Goal: Transaction & Acquisition: Purchase product/service

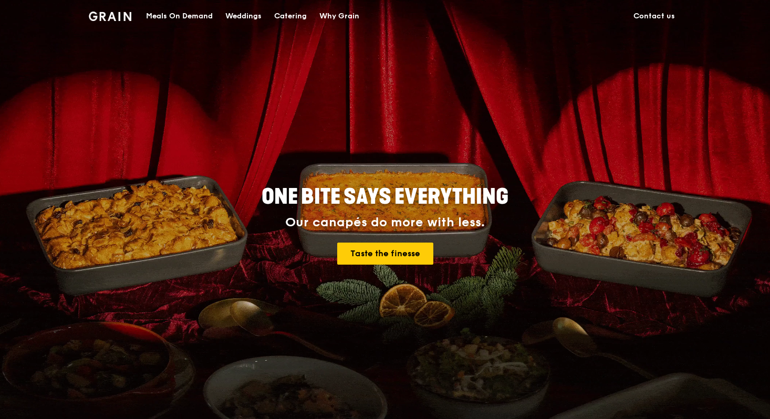
click at [171, 18] on div "Meals On Demand" at bounding box center [179, 17] width 67 height 32
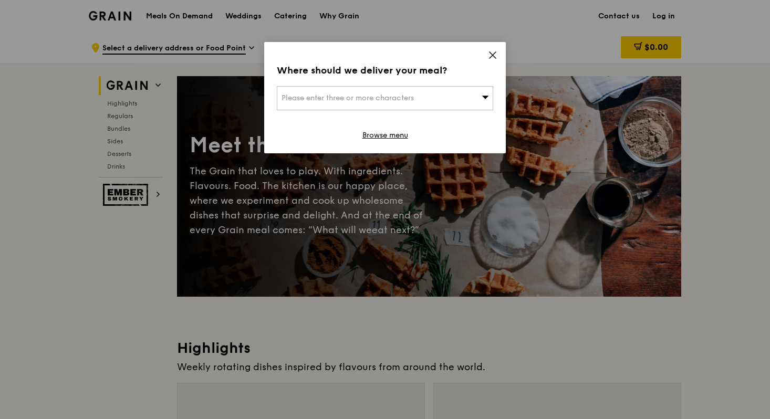
click at [495, 54] on icon at bounding box center [492, 54] width 9 height 9
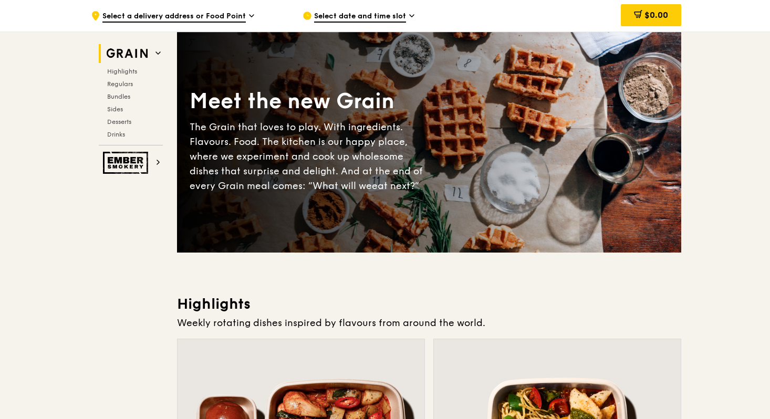
scroll to position [44, 0]
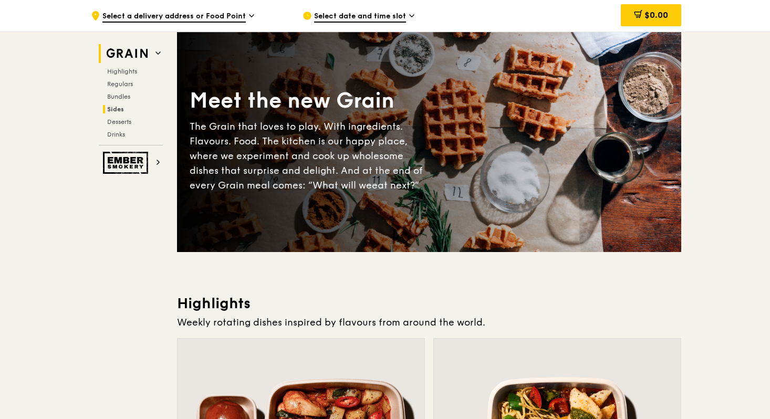
click at [112, 109] on span "Sides" at bounding box center [115, 109] width 17 height 7
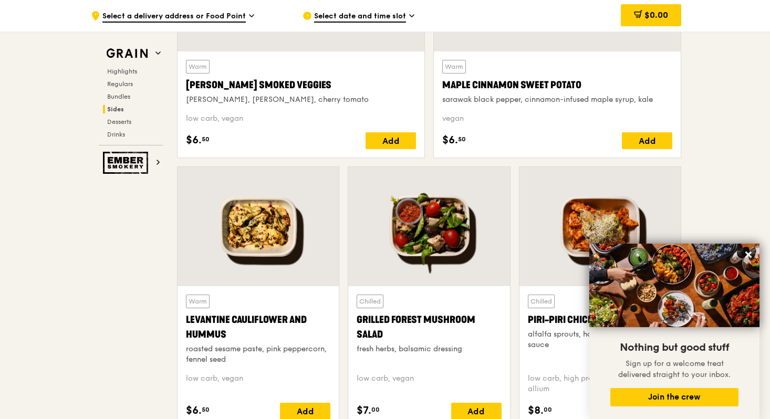
scroll to position [2559, 0]
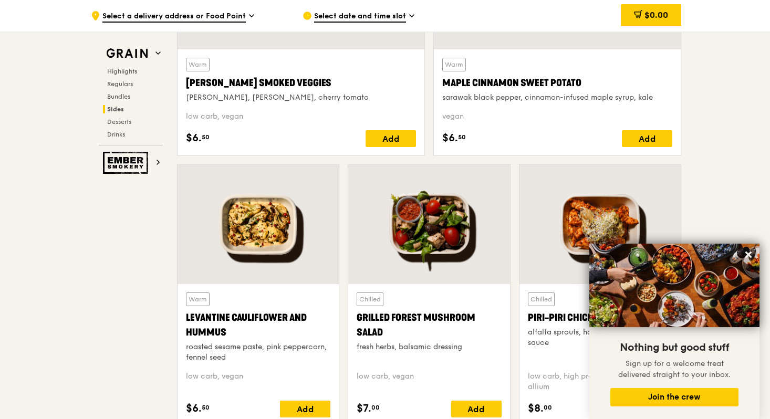
click at [390, 322] on div "Grilled Forest Mushroom Salad" at bounding box center [429, 324] width 144 height 29
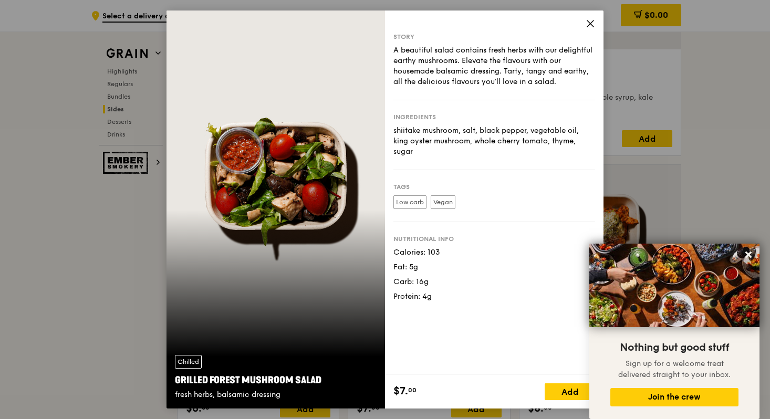
click at [589, 23] on icon at bounding box center [590, 23] width 6 height 6
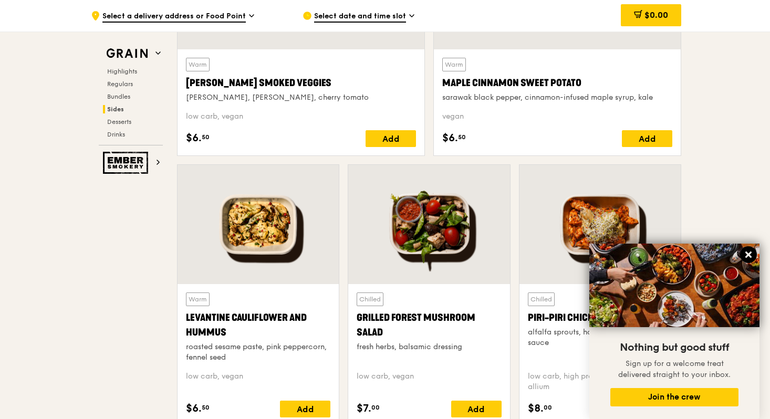
click at [749, 256] on icon at bounding box center [748, 255] width 6 height 6
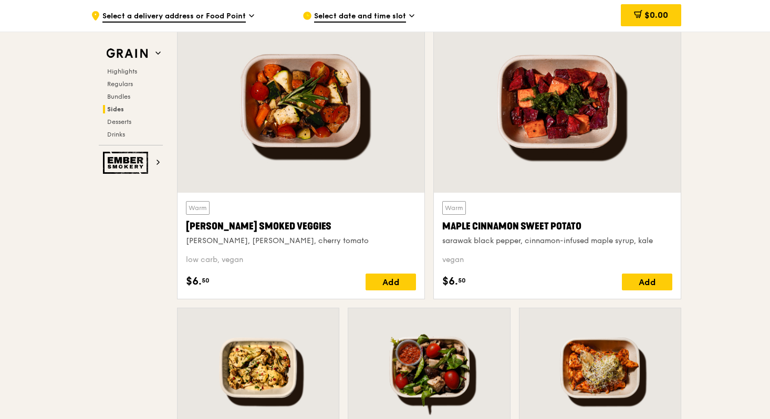
scroll to position [2405, 0]
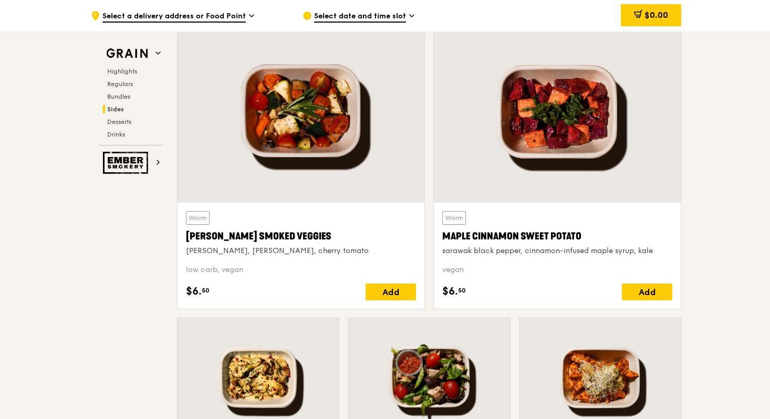
click at [543, 243] on div "Maple Cinnamon Sweet Potato" at bounding box center [557, 236] width 230 height 15
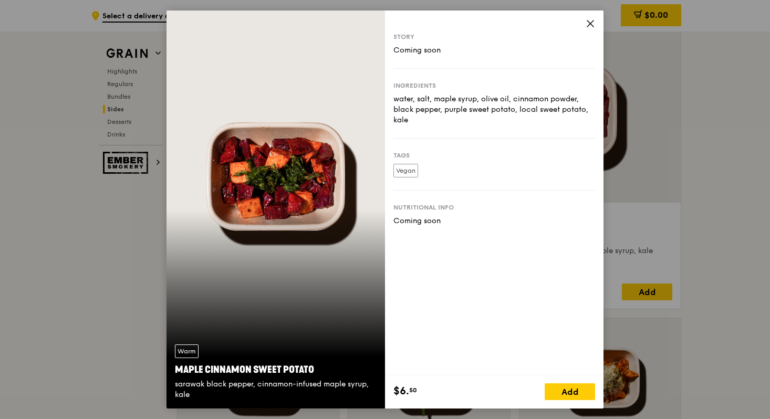
click at [589, 22] on icon at bounding box center [589, 23] width 9 height 9
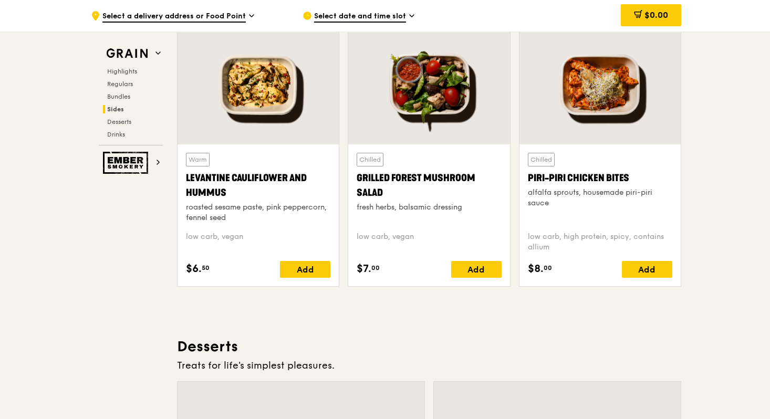
scroll to position [2699, 0]
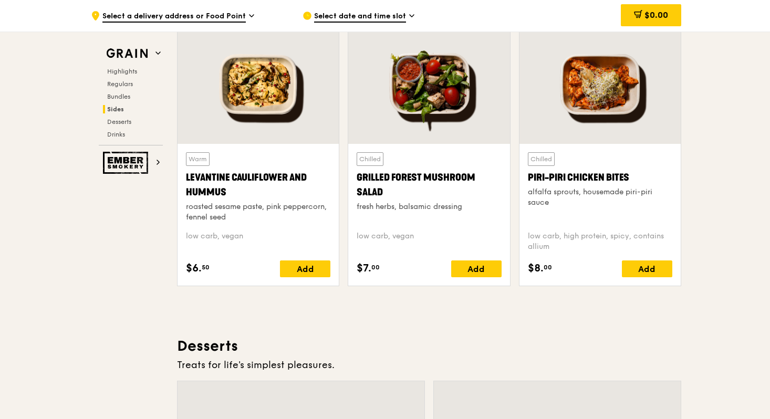
click at [421, 186] on div "Grilled Forest Mushroom Salad" at bounding box center [429, 184] width 144 height 29
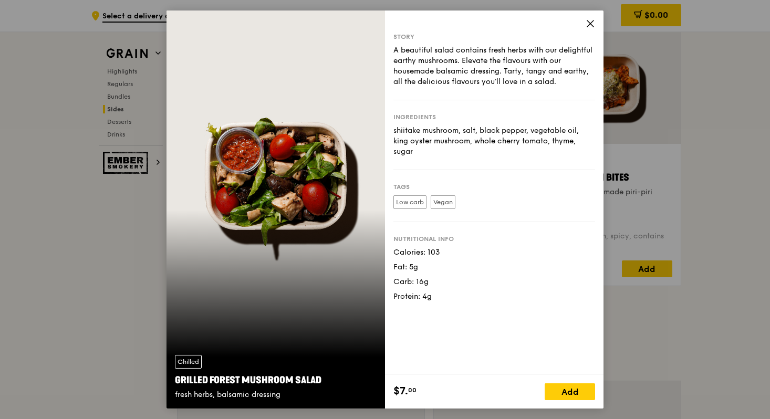
click at [590, 23] on icon at bounding box center [590, 23] width 6 height 6
